Goal: Information Seeking & Learning: Check status

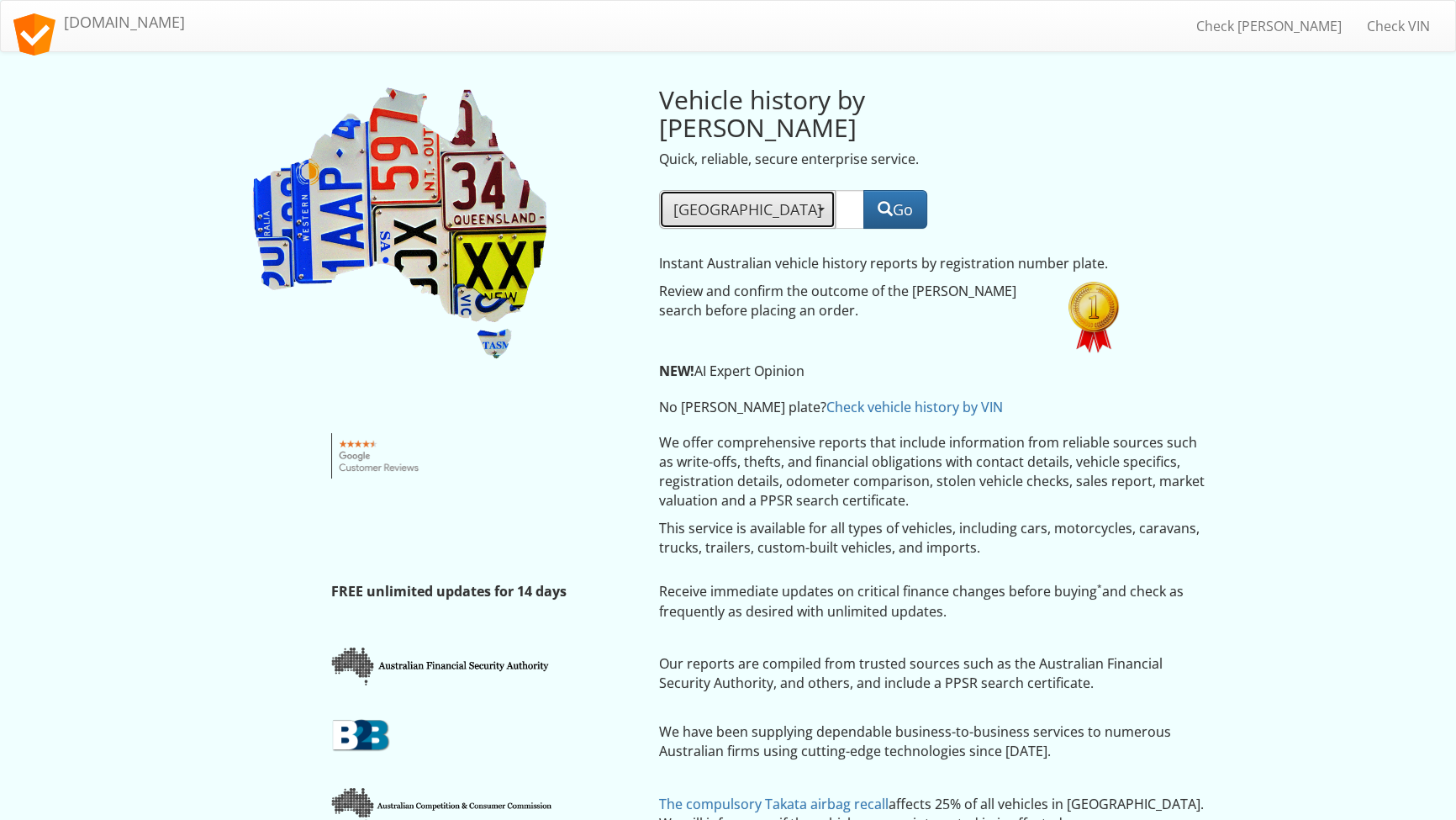
click at [710, 199] on span "[GEOGRAPHIC_DATA]" at bounding box center [747, 209] width 148 height 21
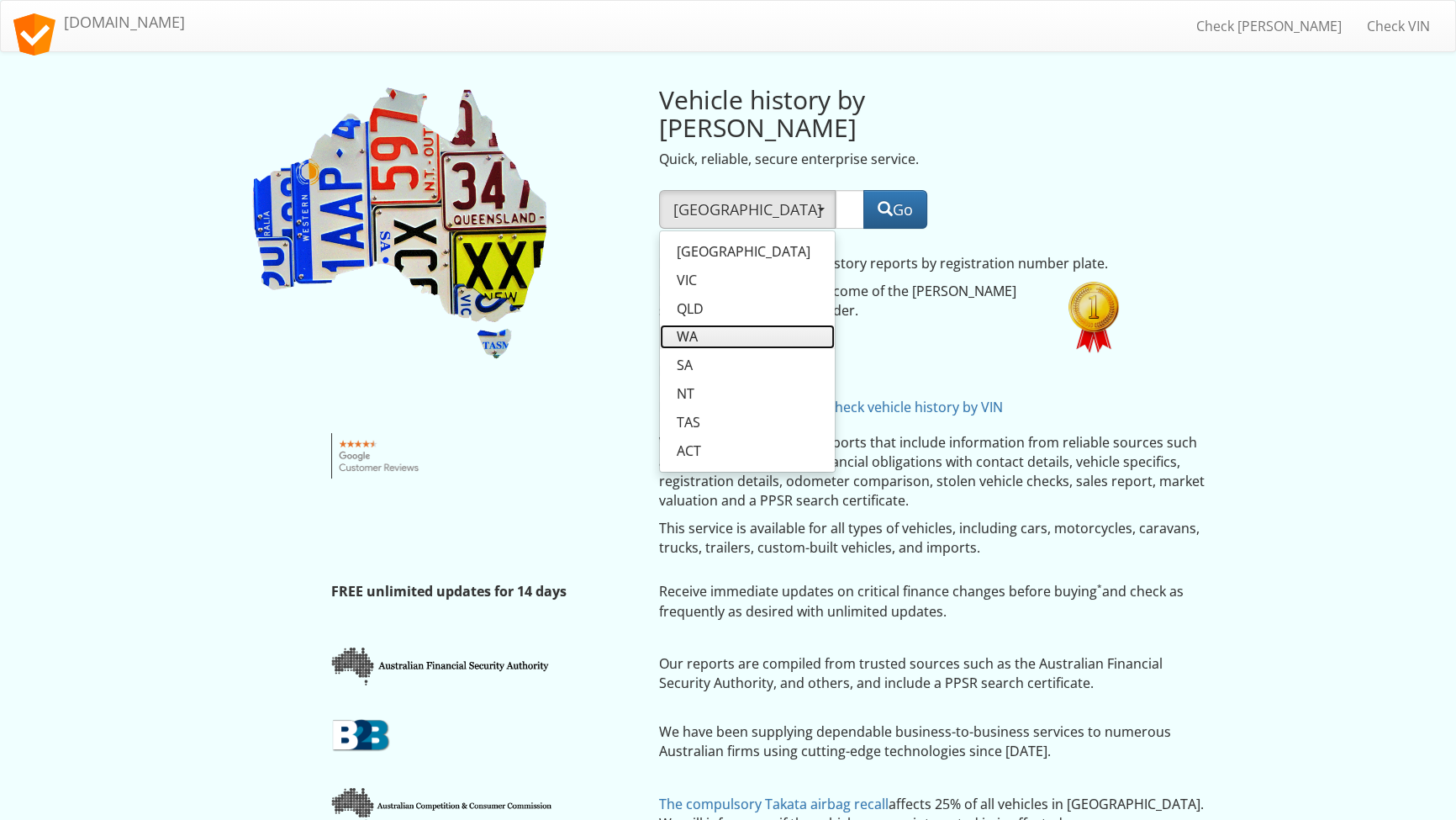
click at [704, 325] on link "WA" at bounding box center [748, 336] width 175 height 24
select select "WA"
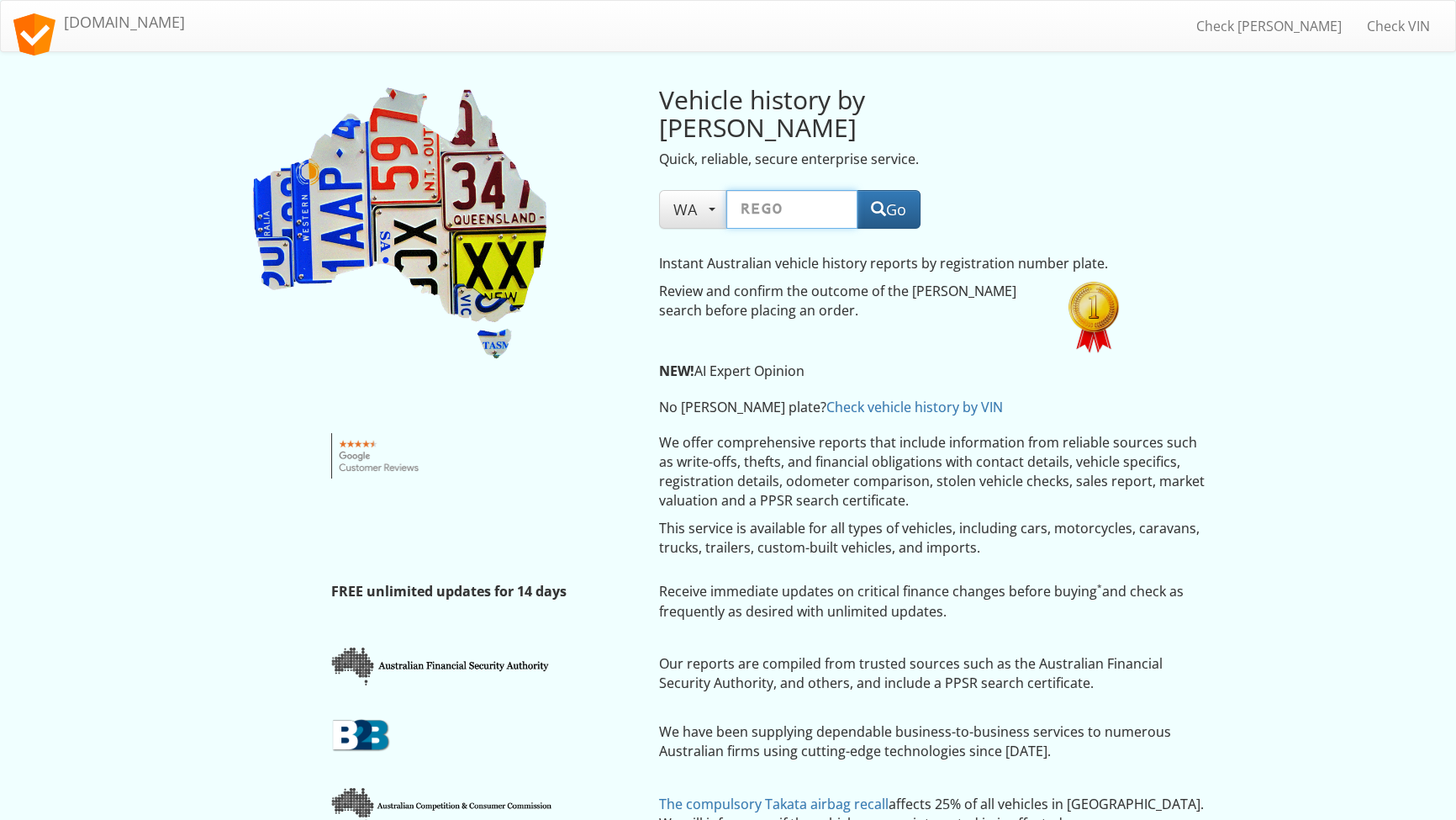
paste input "REDLINE55"
type input "REDLINE55"
click at [876, 190] on button "Go" at bounding box center [888, 208] width 63 height 38
type input "1EKB276"
click at [891, 190] on button "Go" at bounding box center [888, 208] width 63 height 38
